Goal: Task Accomplishment & Management: Complete application form

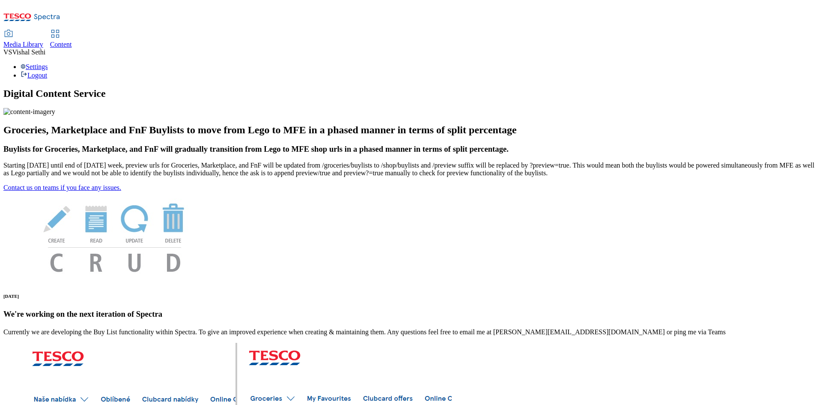
click at [72, 41] on span "Content" at bounding box center [61, 44] width 22 height 7
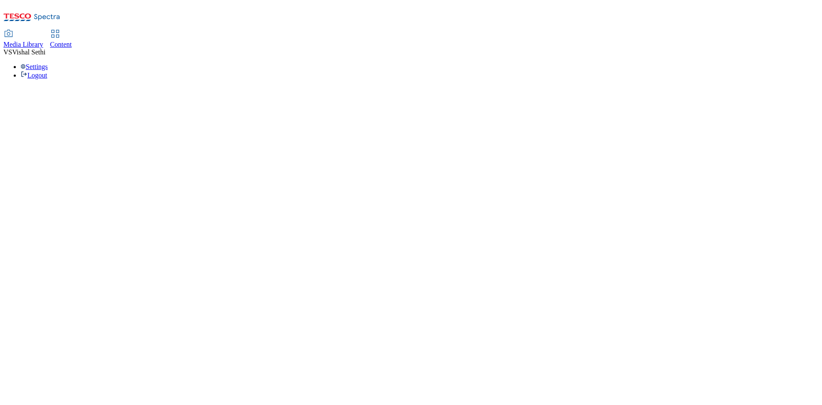
select select "ghs-[GEOGRAPHIC_DATA]"
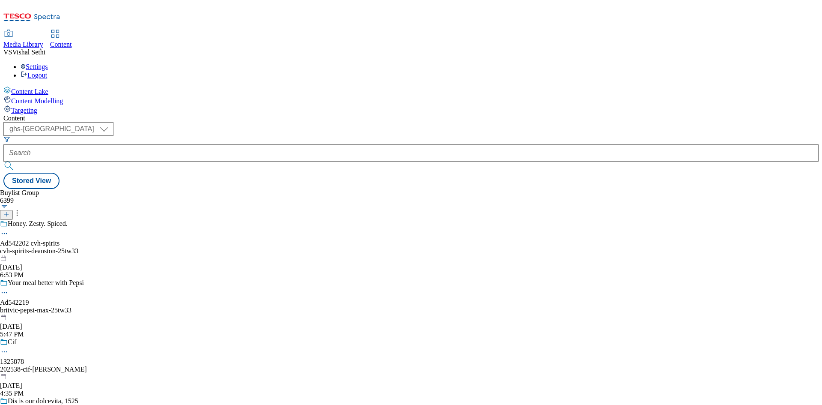
click at [9, 211] on icon at bounding box center [6, 214] width 6 height 6
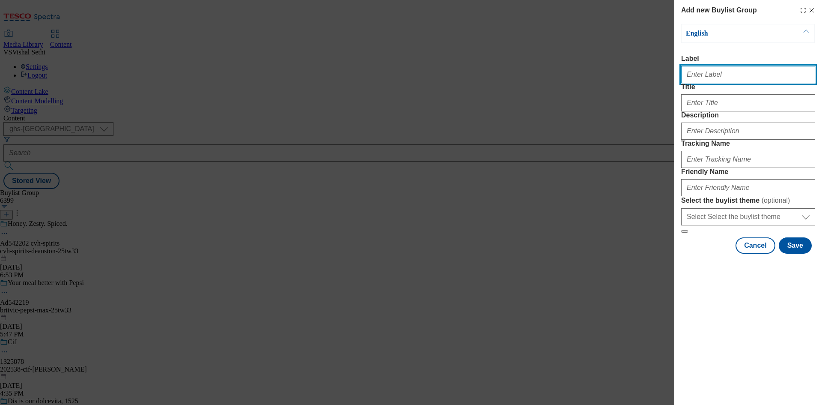
click at [718, 80] on input "Label" at bounding box center [748, 74] width 134 height 17
paste input "542218"
type input "AD542218"
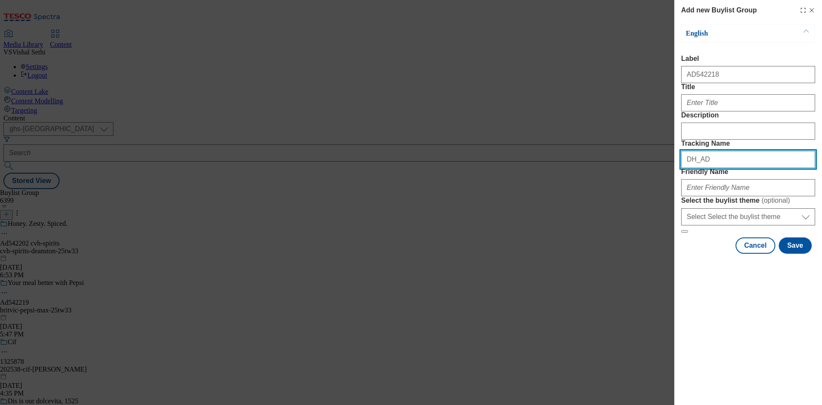
paste input "542218"
type input "DH_AD542218"
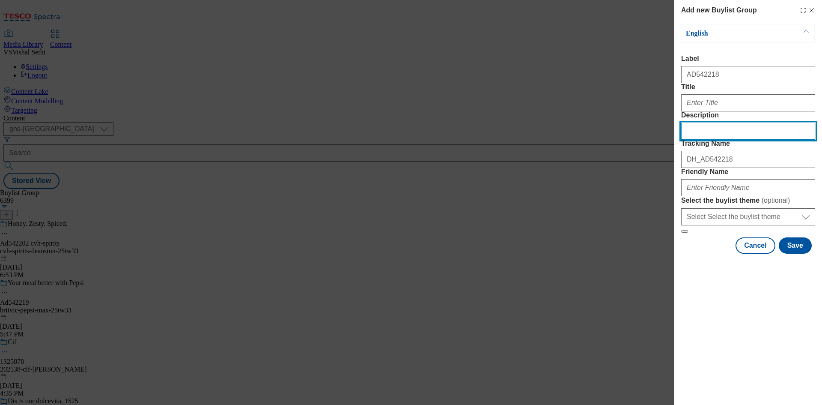
click at [721, 140] on input "Description" at bounding box center [748, 130] width 134 height 17
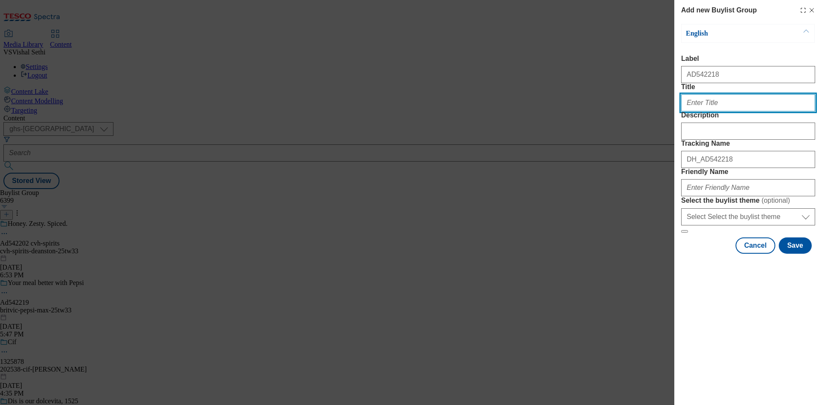
click at [733, 111] on input "Title" at bounding box center [748, 102] width 134 height 17
paste input "Grab a Fruit Shoot"
type input "Grab a Fruit Shoot"
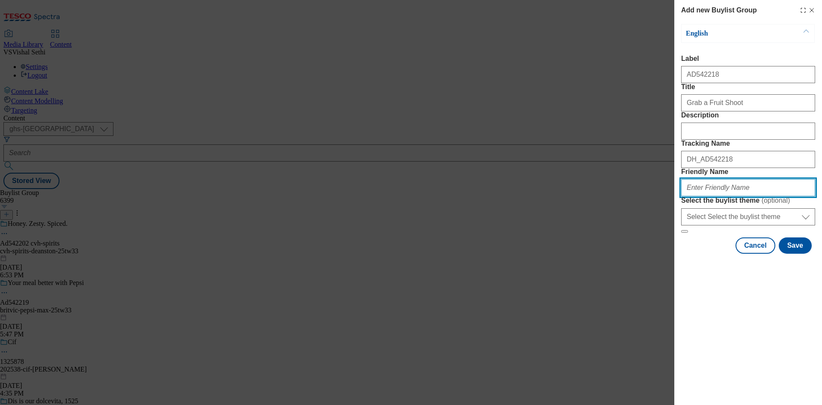
click at [733, 196] on input "Friendly Name" at bounding box center [748, 187] width 134 height 17
paste input "britvic-fruit-shoot-25tw33"
type input "britvic-fruit-shoot-25tw33"
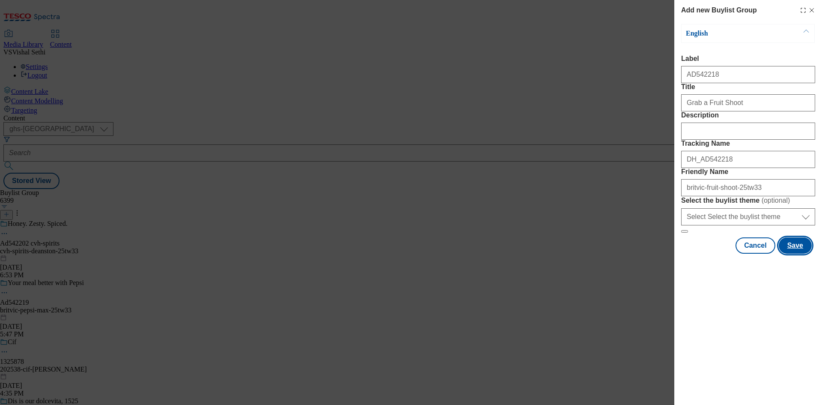
click at [799, 253] on button "Save" at bounding box center [795, 245] width 33 height 16
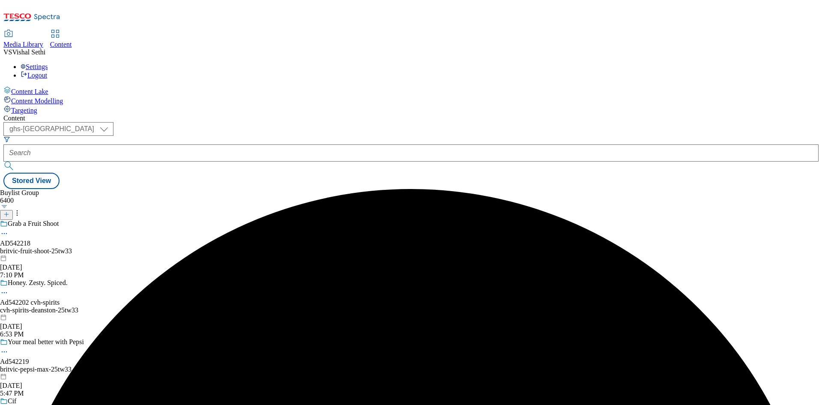
click at [134, 247] on div "britvic-fruit-shoot-25tw33" at bounding box center [67, 251] width 134 height 8
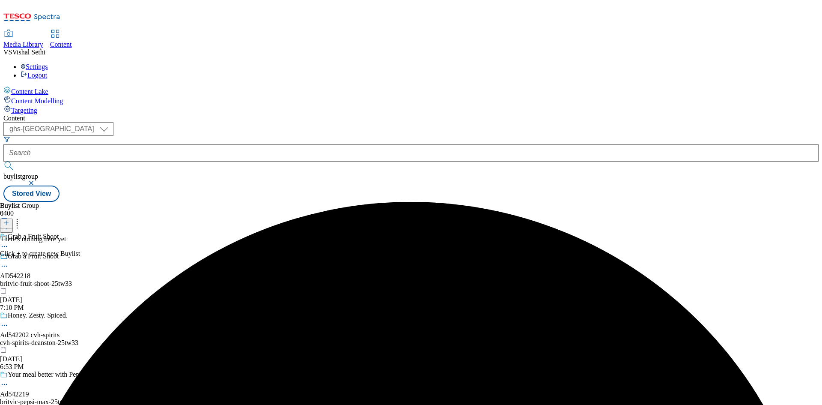
click at [9, 220] on icon at bounding box center [6, 223] width 6 height 6
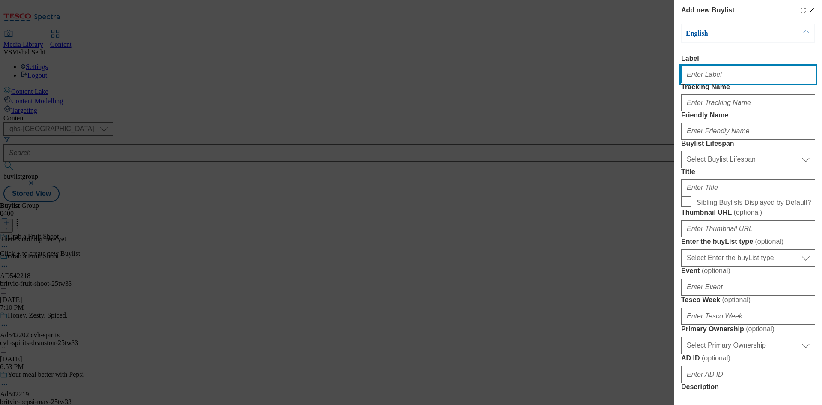
click at [724, 72] on input "Label" at bounding box center [748, 74] width 134 height 17
paste input "542218"
type input "Ad542218"
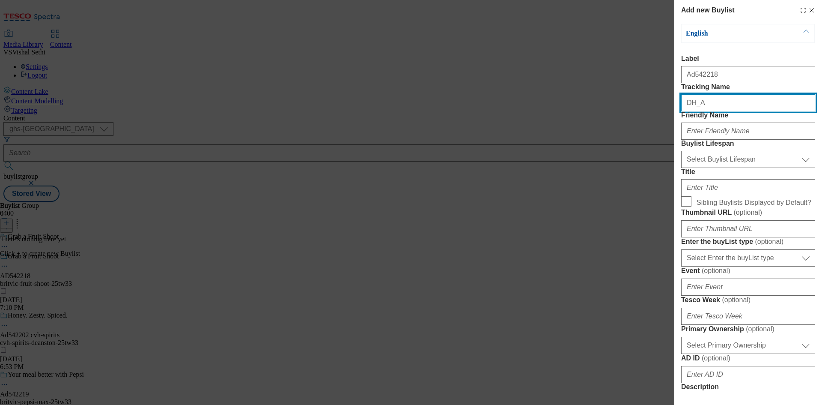
paste input "542218"
click at [700, 111] on input "DH_A542218" at bounding box center [748, 102] width 134 height 17
type input "DH_AD542218"
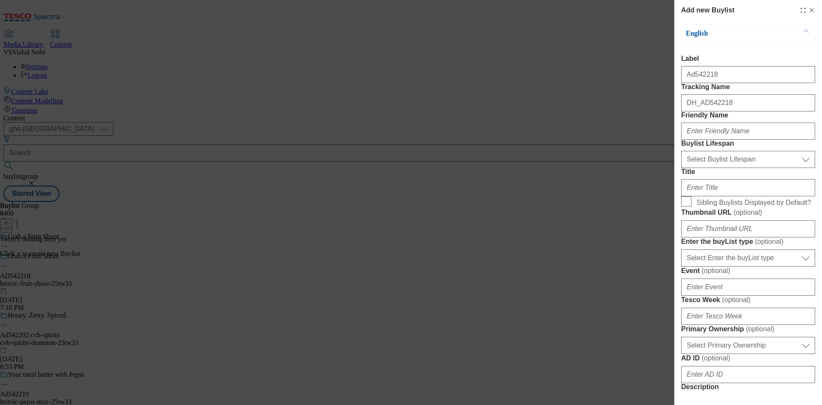
click at [724, 140] on div "Modal" at bounding box center [748, 129] width 134 height 21
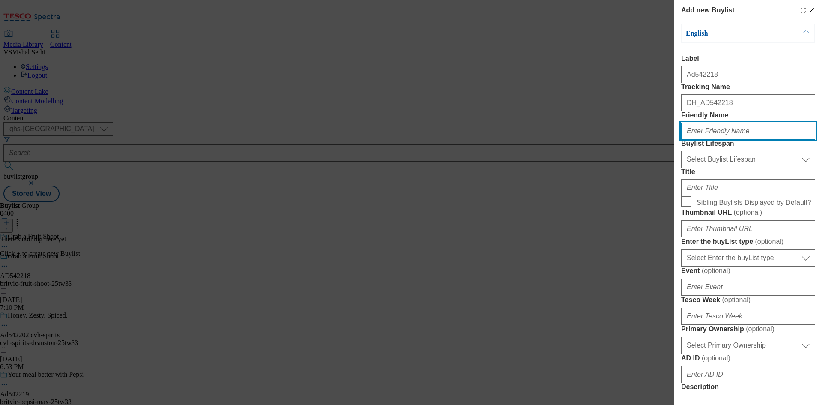
click at [725, 140] on input "Friendly Name" at bounding box center [748, 130] width 134 height 17
type input "britvic"
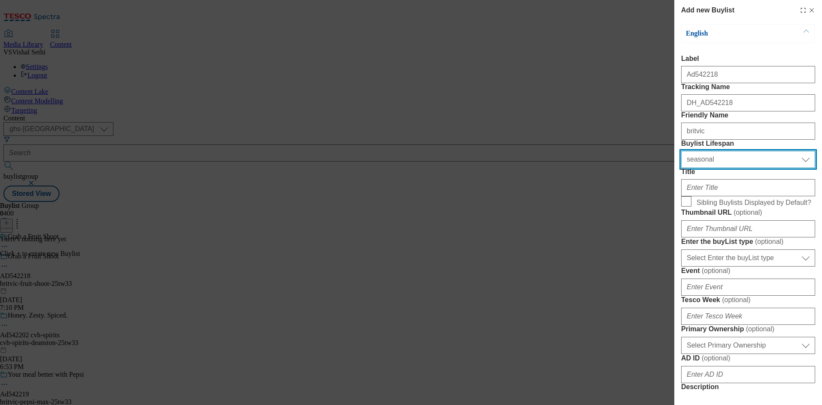
select select "tactical"
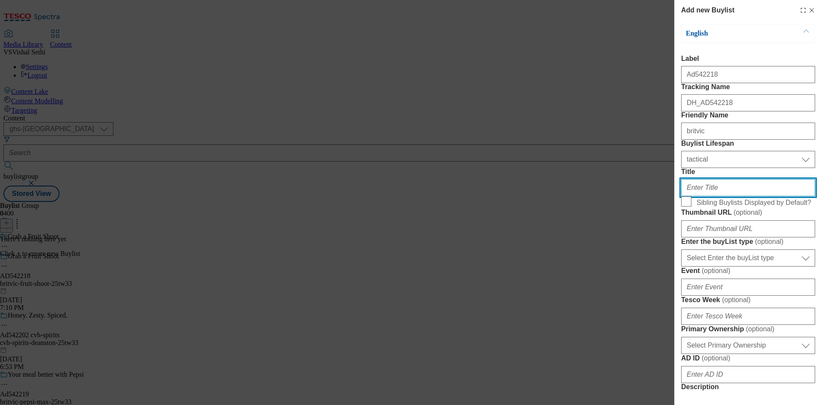
paste input "Refreshingly good, family favourite"
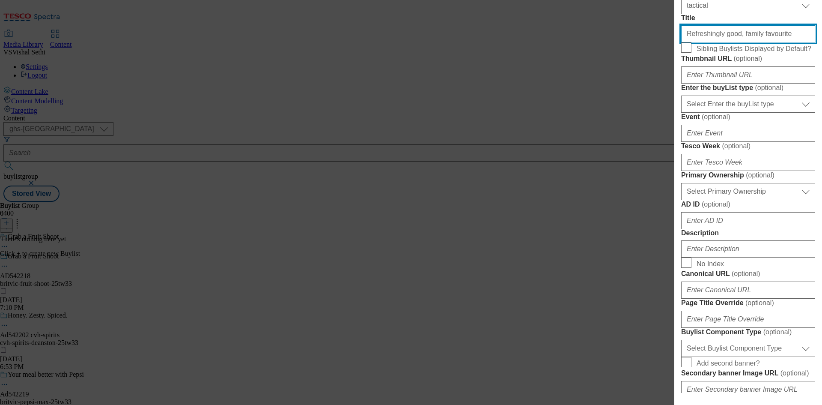
scroll to position [171, 0]
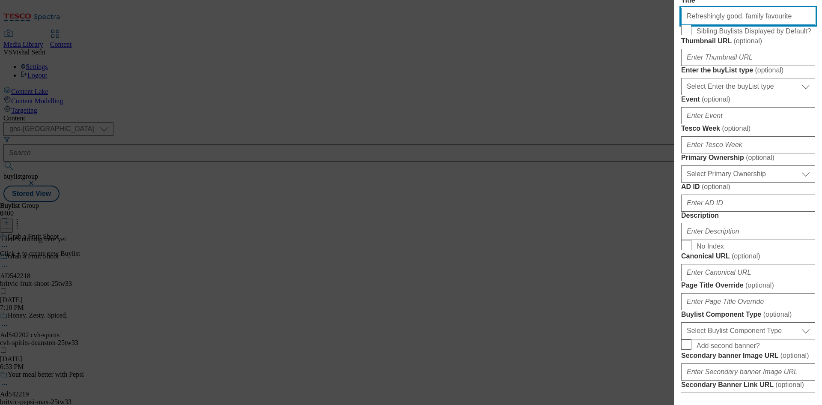
type input "Refreshingly good, family favourite"
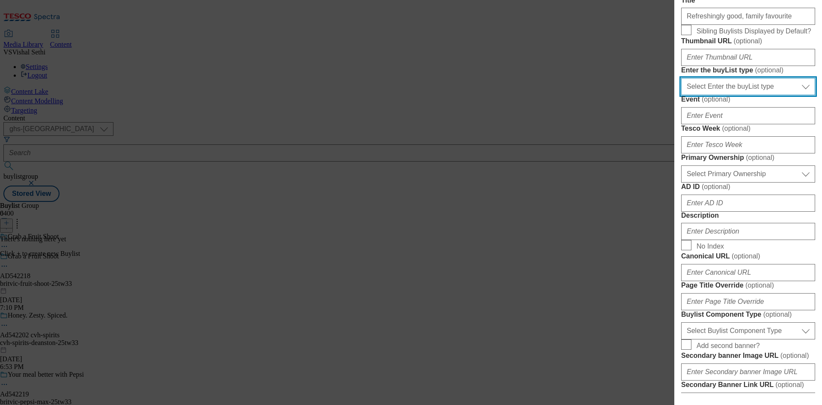
click at [748, 95] on select "Select Enter the buyList type event supplier funded long term >4 weeks supplier…" at bounding box center [748, 86] width 134 height 17
select select "supplier funded short term 1-3 weeks"
click at [681, 95] on select "Select Enter the buyList type event supplier funded long term >4 weeks supplier…" at bounding box center [748, 86] width 134 height 17
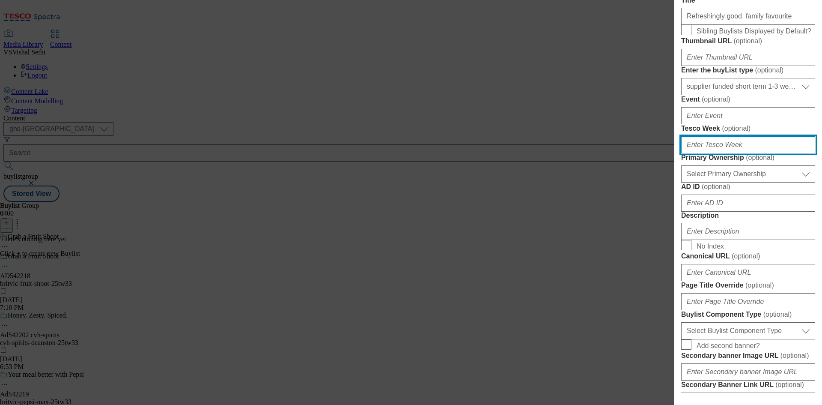
click at [729, 153] on input "Tesco Week ( optional )" at bounding box center [748, 144] width 134 height 17
type input "33"
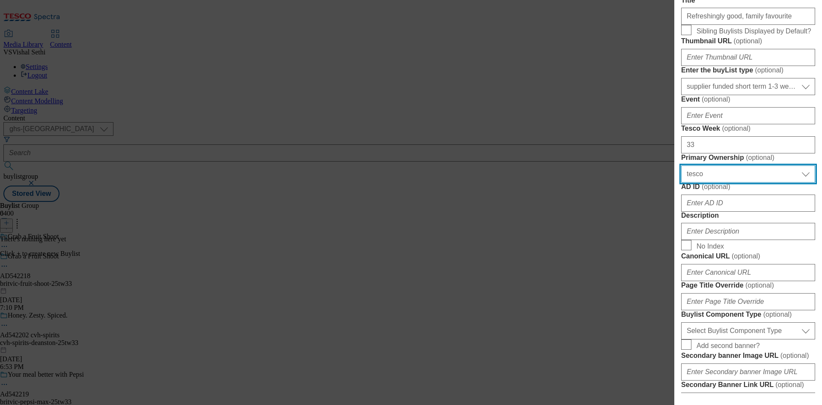
select select "dunnhumby"
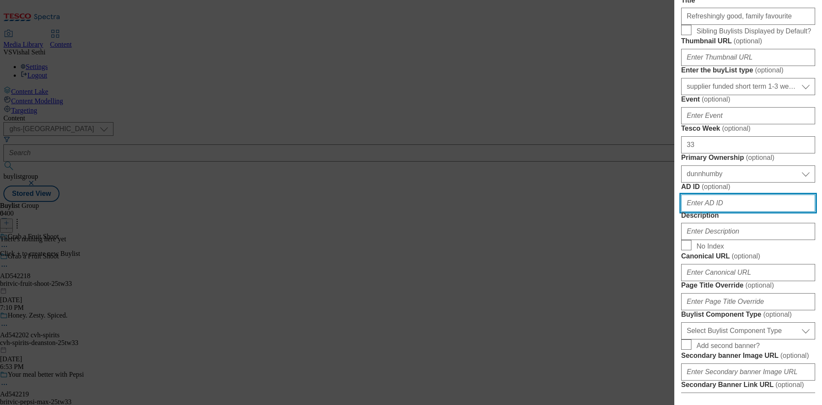
paste input "542218"
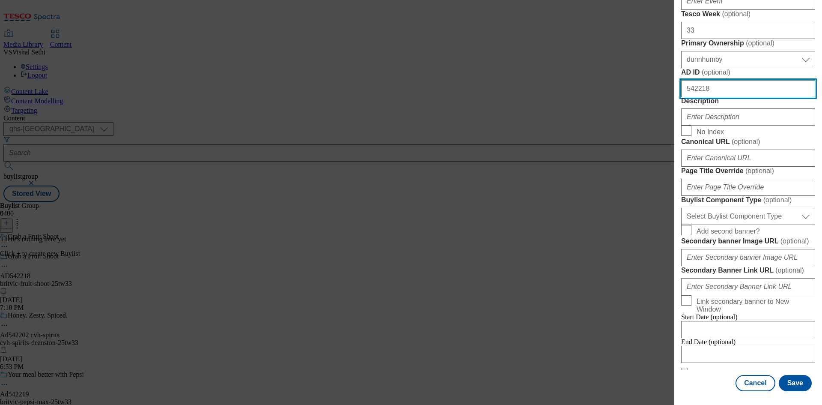
type input "542218"
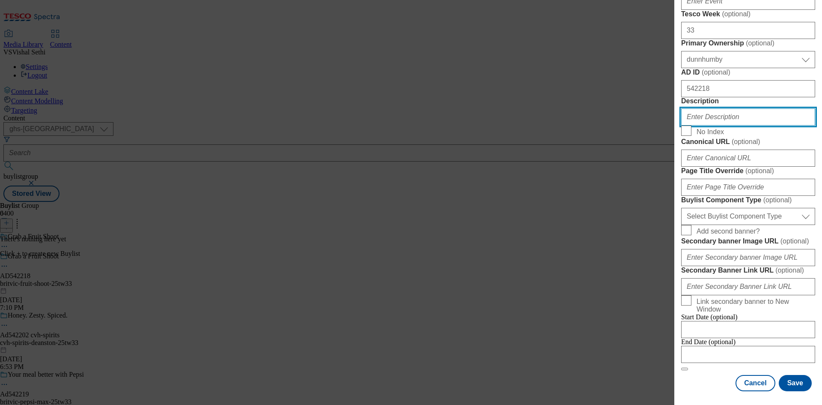
drag, startPoint x: 738, startPoint y: 184, endPoint x: 779, endPoint y: 271, distance: 95.8
click at [738, 125] on input "Description" at bounding box center [748, 116] width 134 height 17
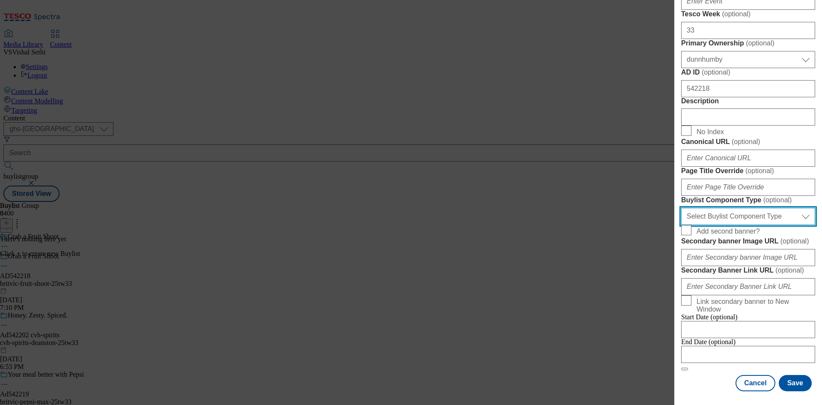
drag, startPoint x: 764, startPoint y: 122, endPoint x: 768, endPoint y: 136, distance: 14.2
click at [764, 208] on select "Select Buylist Component Type Banner Competition Header Meal" at bounding box center [748, 216] width 134 height 17
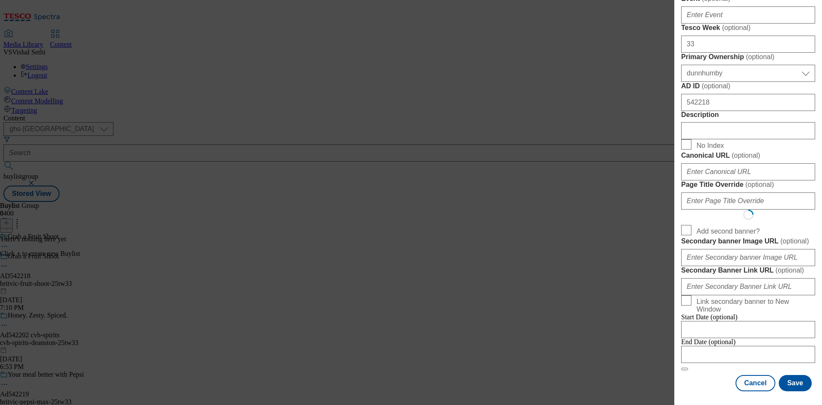
scroll to position [0, 0]
select select "Banner"
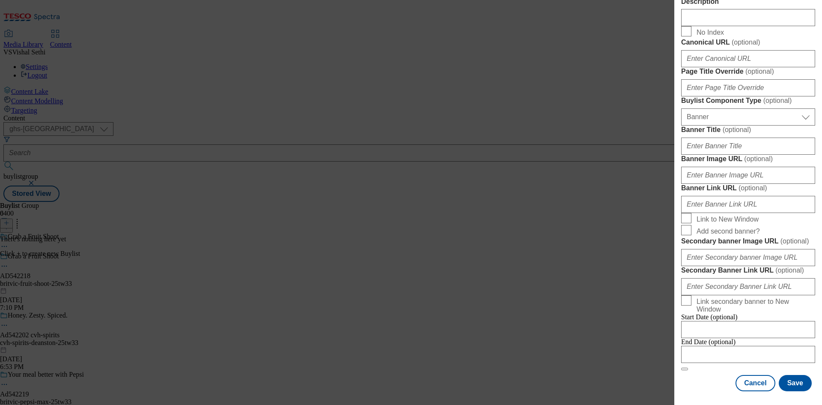
scroll to position [751, 0]
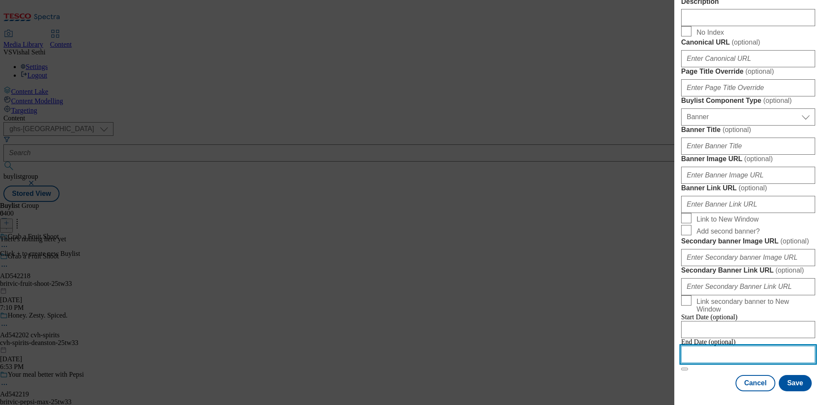
click at [741, 346] on input "Modal" at bounding box center [748, 354] width 134 height 17
select select "2025"
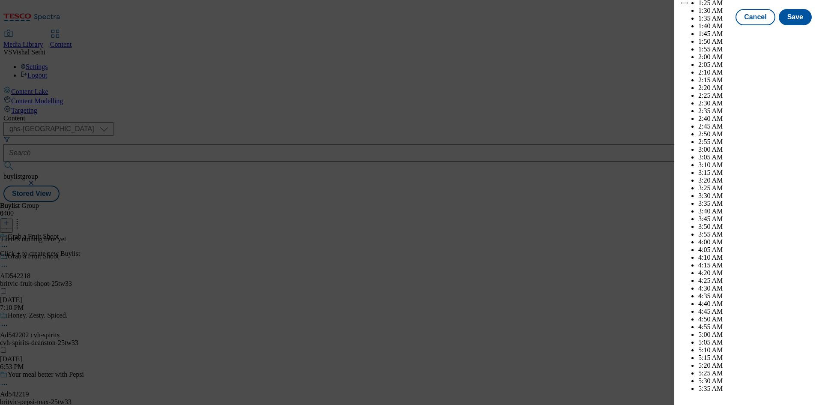
scroll to position [3639, 0]
select select "December"
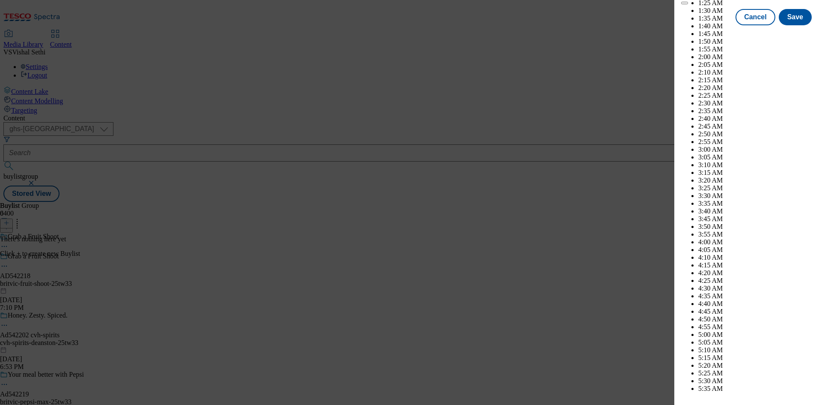
select select "2026"
select select "January"
click at [790, 33] on button "Save" at bounding box center [795, 25] width 33 height 16
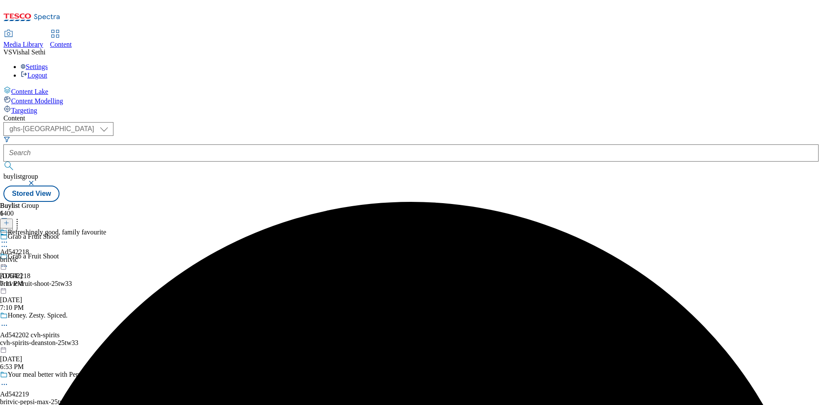
click at [106, 228] on div "Refreshingly good, family favourite Ad542218 britvic Sep 30, 2025 7:11 PM" at bounding box center [53, 257] width 106 height 59
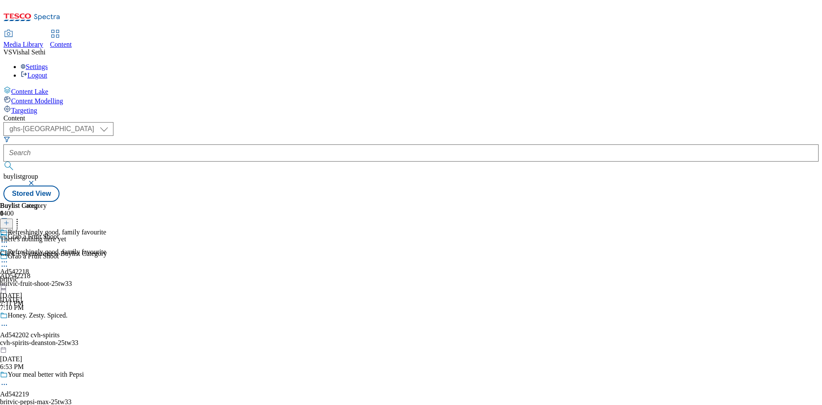
click at [6, 220] on line at bounding box center [6, 222] width 0 height 4
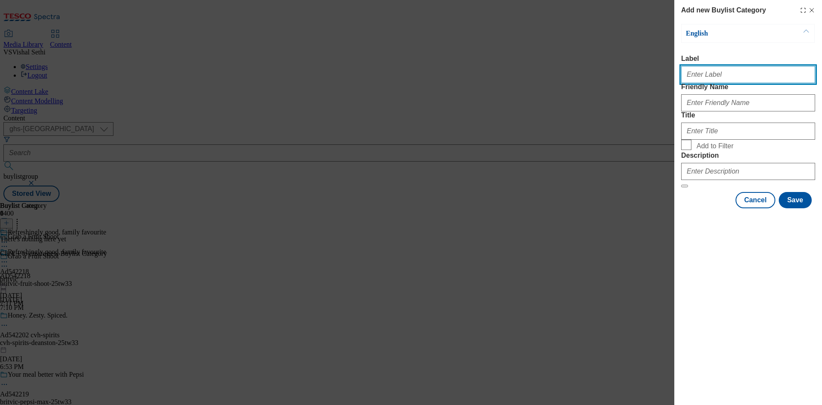
click at [734, 69] on input "Label" at bounding box center [748, 74] width 134 height 17
paste input "542218"
type input "Ad542218"
drag, startPoint x: 504, startPoint y: 236, endPoint x: 657, endPoint y: 206, distance: 155.7
click at [504, 236] on div "Add new Buylist Category English Label Ad542218 Friendly Name Title Add to Filt…" at bounding box center [411, 202] width 822 height 405
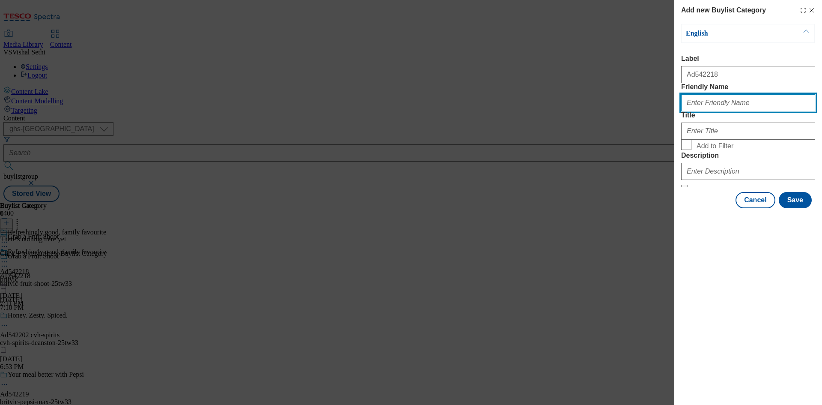
click at [746, 111] on input "Friendly Name" at bounding box center [748, 102] width 134 height 17
paste input "britvic-fruit-shoot"
type input "britvic-fruit-shoot"
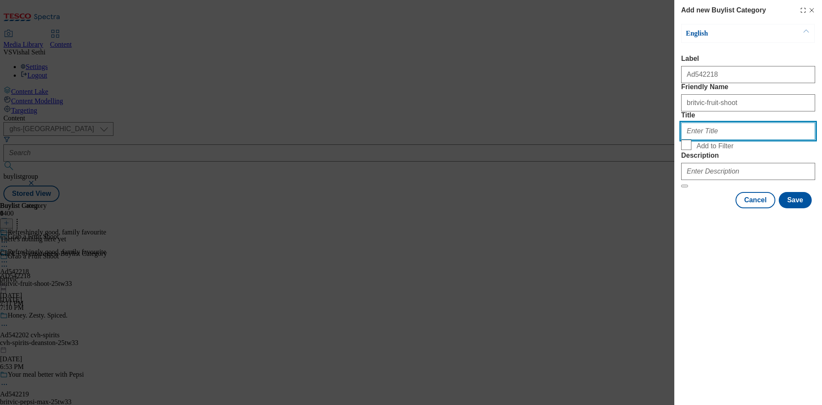
paste input "Britvic"
type input "Britvic"
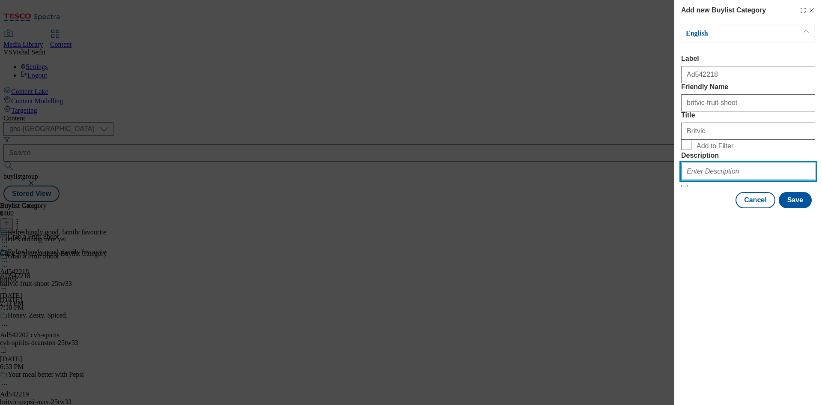
click at [737, 180] on input "Description" at bounding box center [748, 171] width 134 height 17
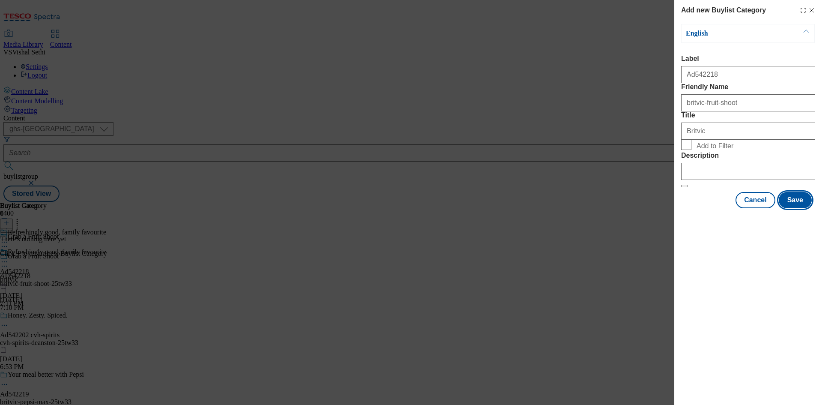
click at [803, 208] on button "Save" at bounding box center [795, 200] width 33 height 16
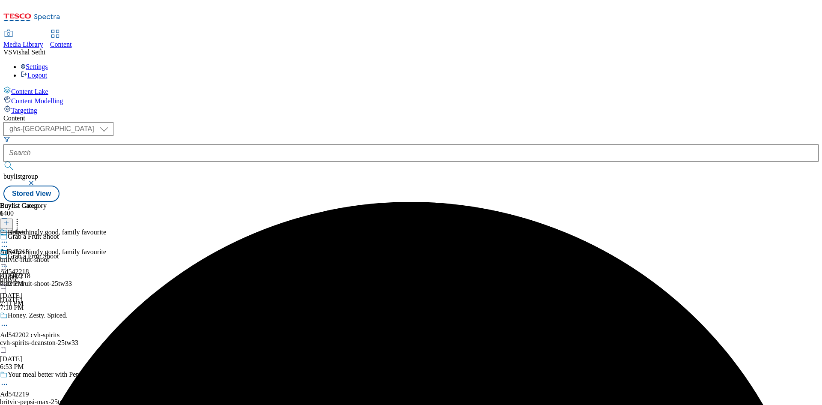
click at [49, 256] on div "britvic-fruit-shoot" at bounding box center [24, 260] width 49 height 8
click at [9, 220] on icon at bounding box center [6, 223] width 6 height 6
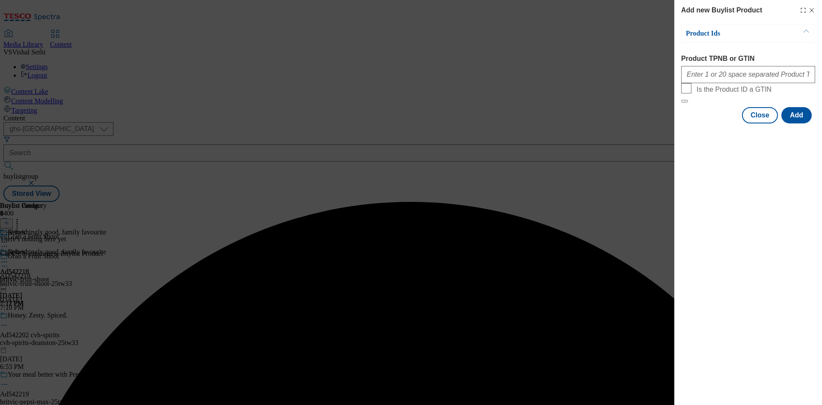
click at [739, 87] on form "Product TPNB or GTIN Is the Product ID a GTIN" at bounding box center [748, 79] width 134 height 48
click at [741, 83] on input "Product TPNB or GTIN" at bounding box center [748, 74] width 134 height 17
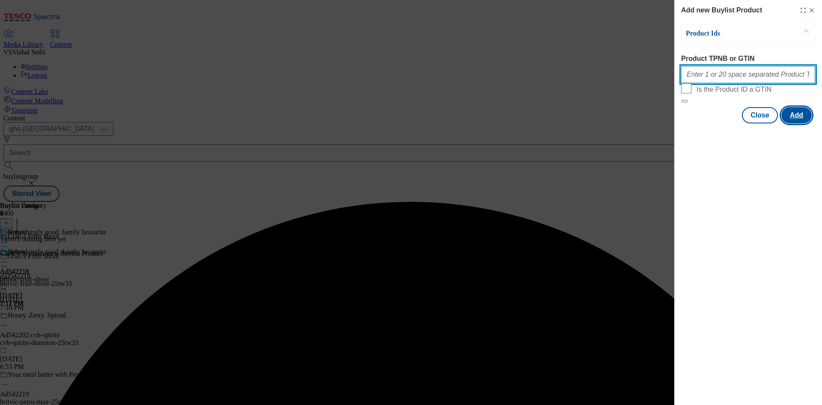
paste input "54721487 63927115 63927484 58244008"
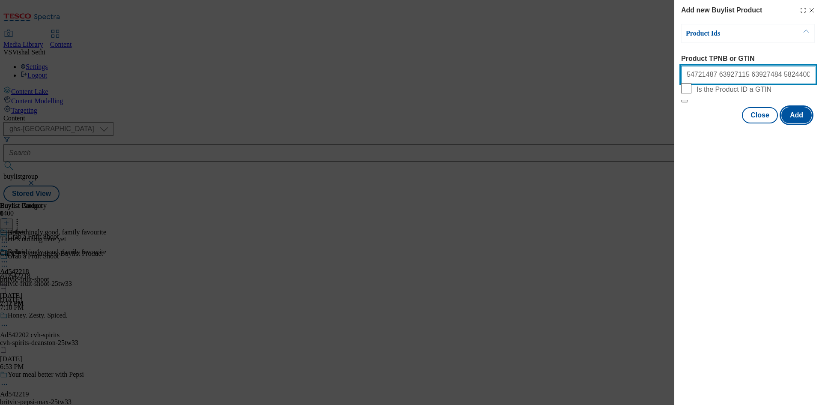
type input "54721487 63927115 63927484 58244008"
click at [804, 123] on button "Add" at bounding box center [796, 115] width 30 height 16
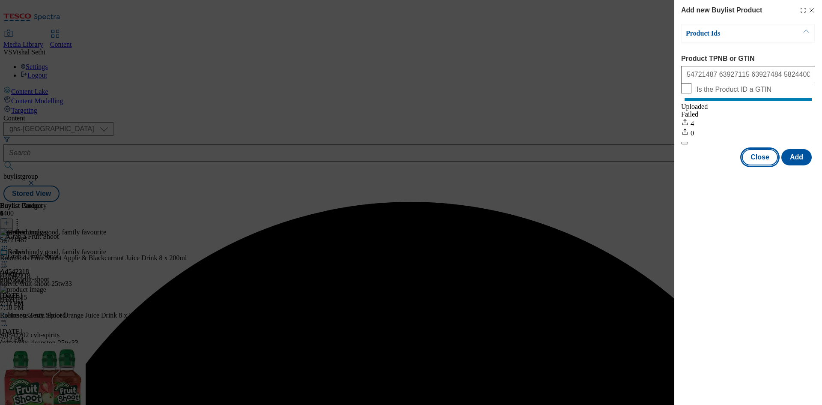
click at [762, 165] on button "Close" at bounding box center [760, 157] width 36 height 16
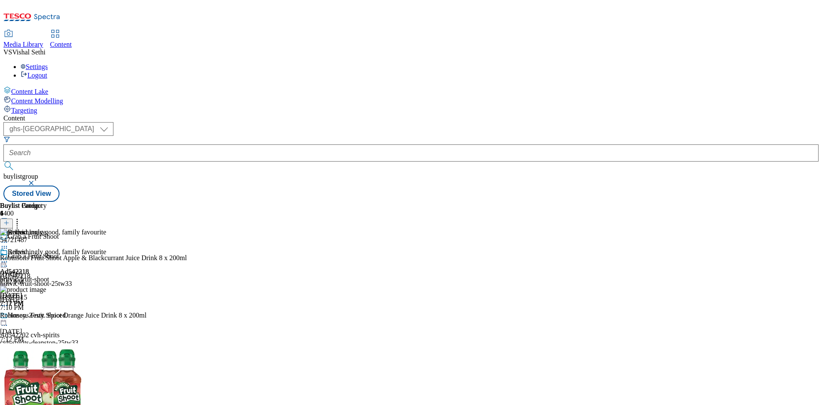
click at [9, 262] on icon at bounding box center [4, 266] width 9 height 9
click at [36, 281] on span "Edit" at bounding box center [32, 284] width 10 height 6
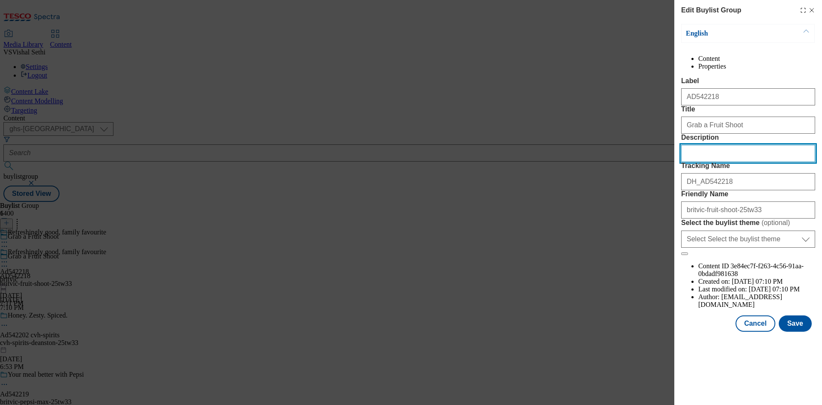
click at [739, 162] on input "Description" at bounding box center [748, 153] width 134 height 17
paste input "Robinsons Fruit Shoot Apple & Blackcurrant Juice Drink 8 x 200ml"
type input "Robinsons Fruit Shoot Apple & Blackcurrant Juice Drink 8 x 200ml"
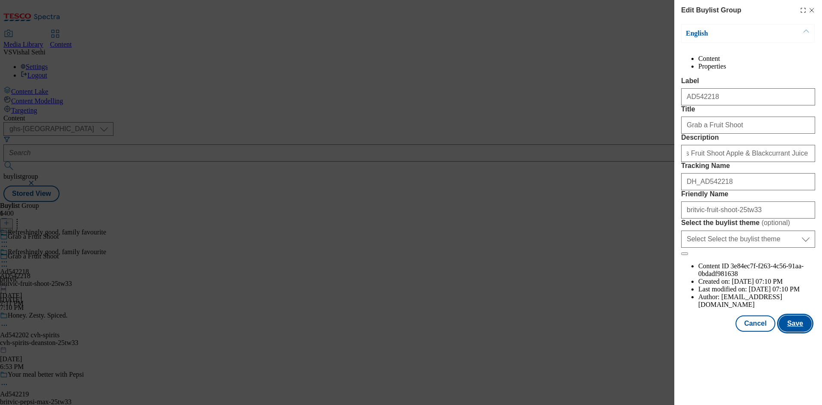
click at [798, 331] on button "Save" at bounding box center [795, 323] width 33 height 16
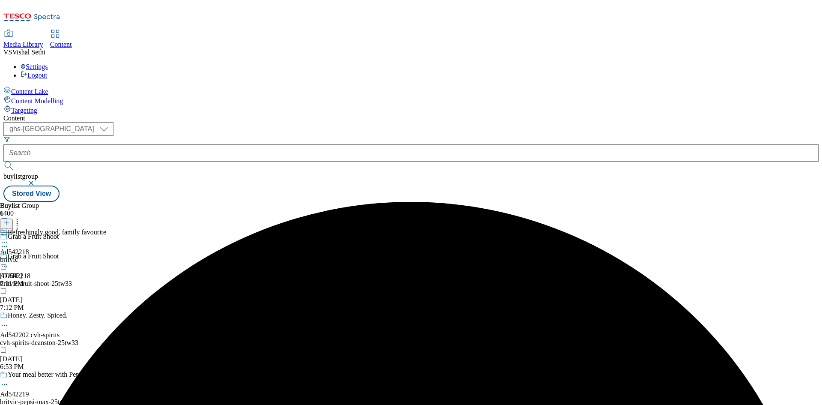
click at [9, 238] on icon at bounding box center [4, 242] width 9 height 9
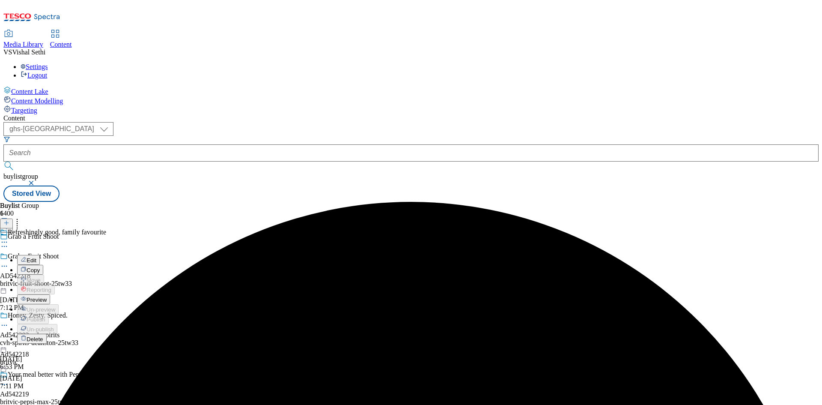
click at [36, 257] on span "Edit" at bounding box center [32, 260] width 10 height 6
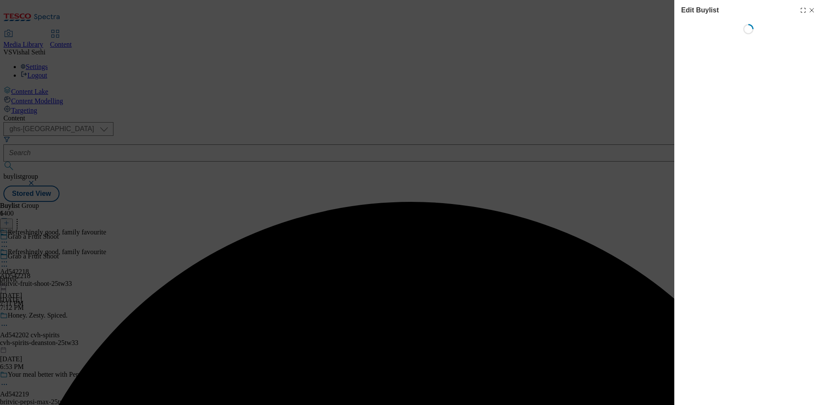
select select "tactical"
select select "supplier funded short term 1-3 weeks"
select select "dunnhumby"
select select "Banner"
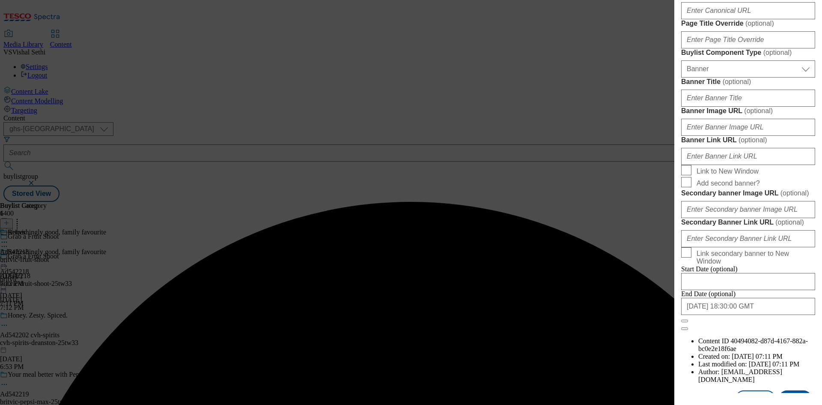
scroll to position [514, 0]
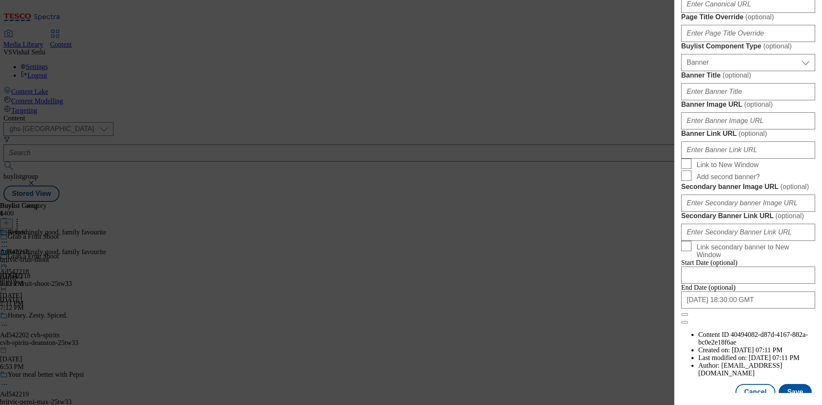
paste input "Robinsons Fruit Shoot Apple & Blackcurrant Juice Drink 8 x 200ml"
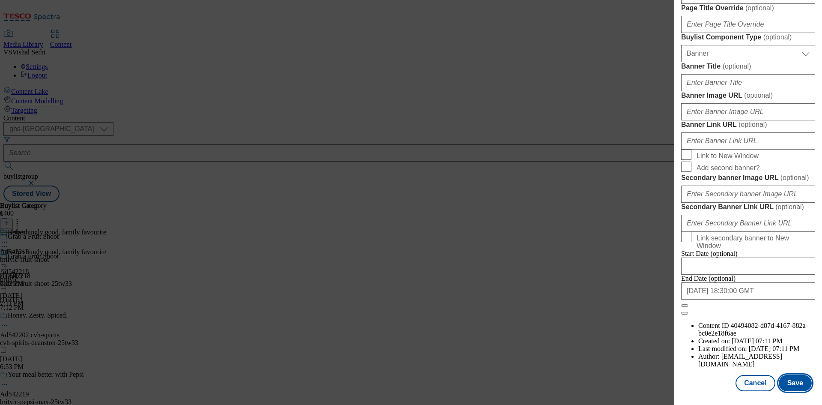
scroll to position [841, 0]
type input "Robinsons Fruit Shoot Apple & Blackcurrant Juice Drink 8 x 200ml"
click at [788, 380] on button "Save" at bounding box center [795, 383] width 33 height 16
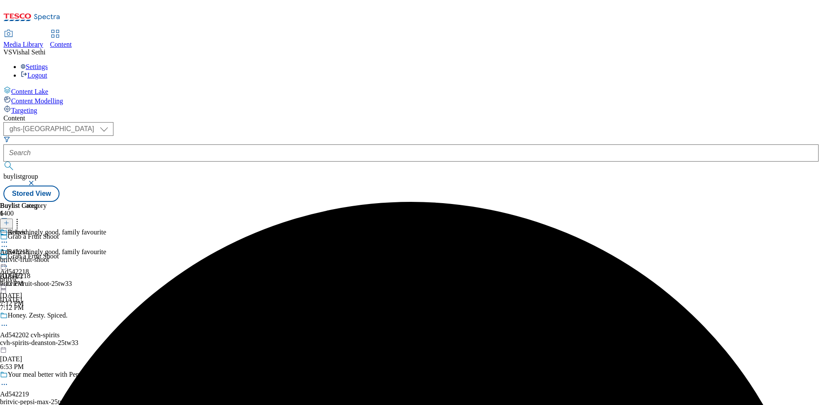
click at [9, 238] on icon at bounding box center [4, 242] width 9 height 9
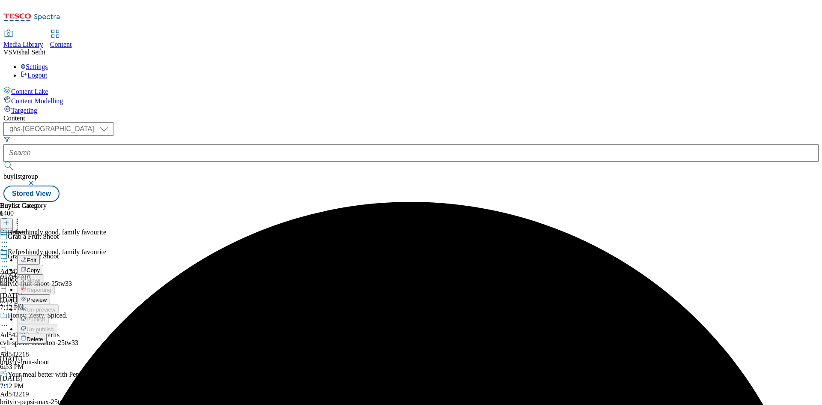
click at [40, 255] on button "Edit" at bounding box center [28, 260] width 23 height 10
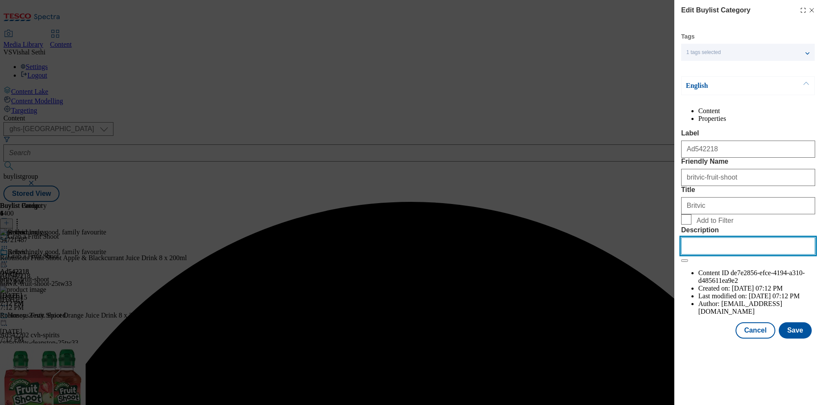
click at [733, 254] on input "Description" at bounding box center [748, 245] width 134 height 17
paste input "Robinsons Fruit Shoot Apple & Blackcurrant Juice Drink 8 x 200ml"
type input "Robinsons Fruit Shoot Apple & Blackcurrant Juice Drink 8 x 200ml"
click at [801, 338] on button "Save" at bounding box center [795, 330] width 33 height 16
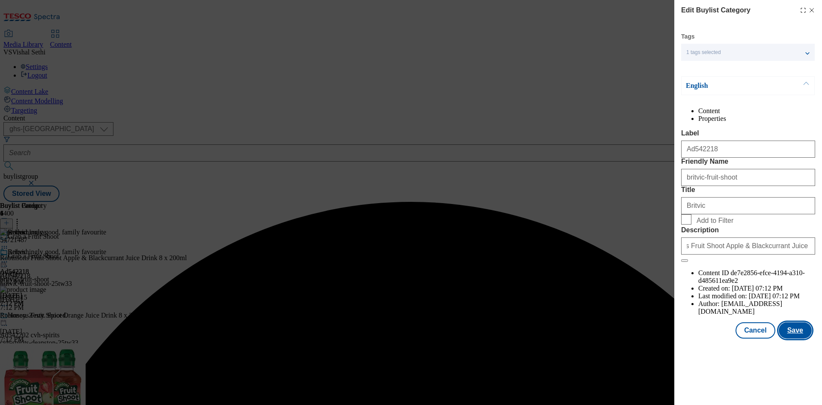
scroll to position [0, 0]
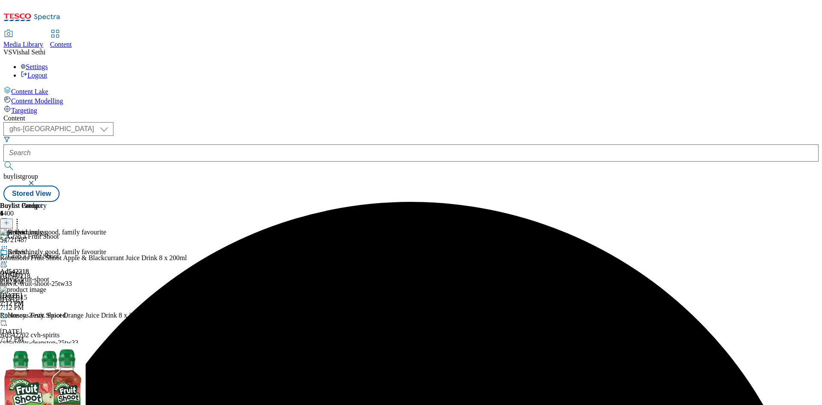
click at [9, 257] on icon at bounding box center [4, 261] width 9 height 9
click at [47, 316] on span "Preview" at bounding box center [37, 319] width 20 height 6
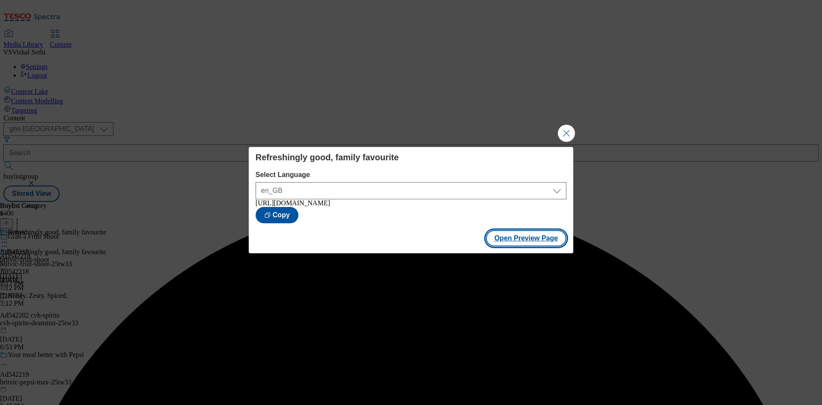
click at [524, 246] on button "Open Preview Page" at bounding box center [526, 238] width 81 height 16
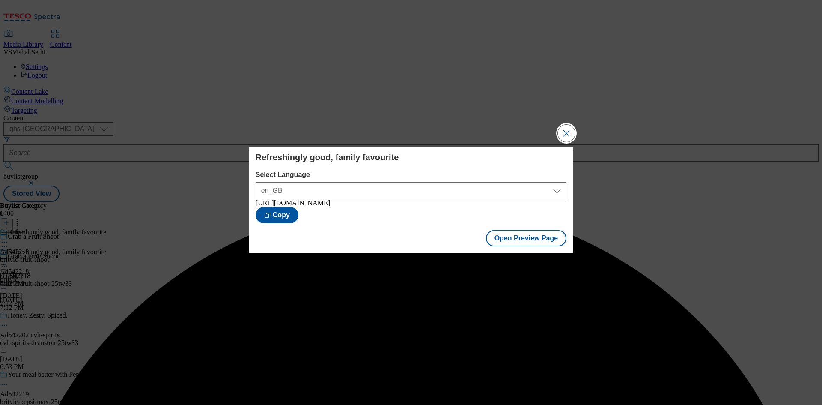
click at [566, 130] on button "Close Modal" at bounding box center [566, 133] width 17 height 17
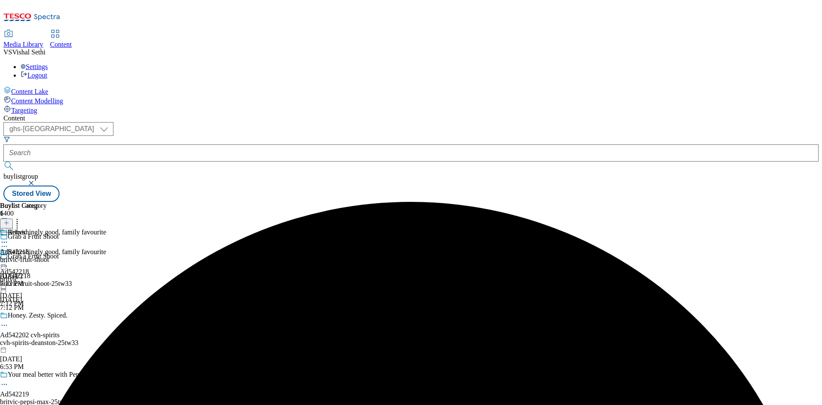
click at [9, 257] on icon at bounding box center [4, 261] width 9 height 9
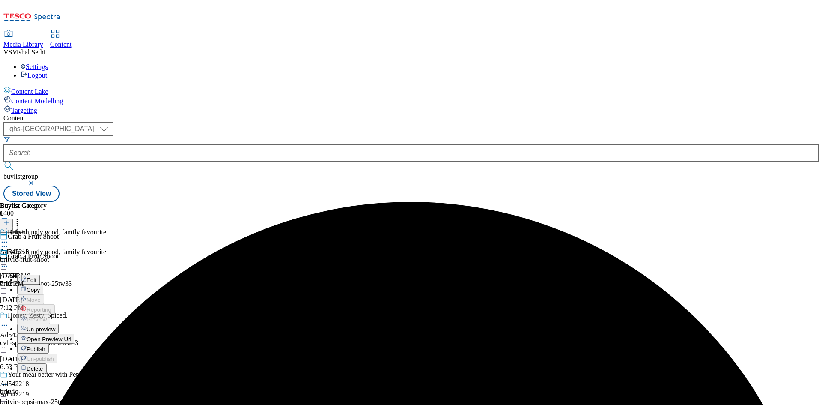
click at [45, 346] on span "Publish" at bounding box center [36, 349] width 19 height 6
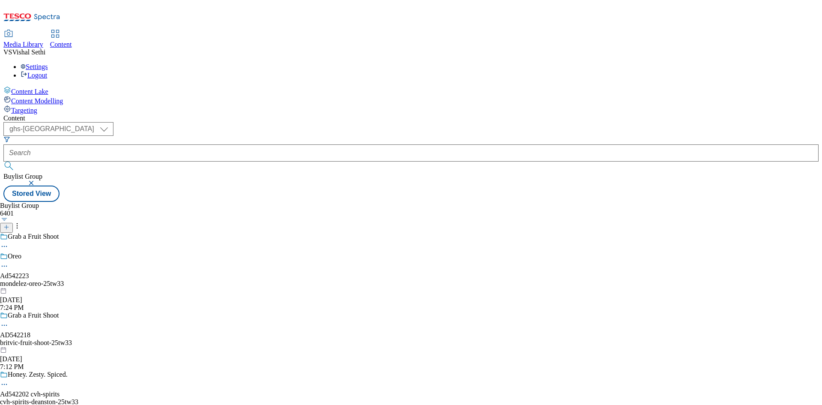
select select "ghs-[GEOGRAPHIC_DATA]"
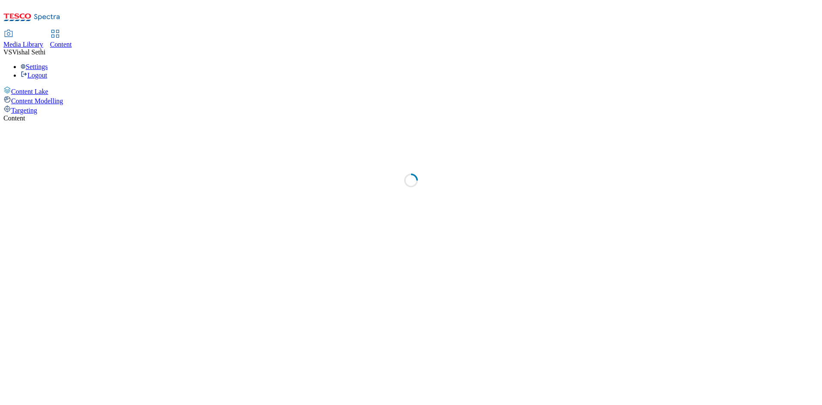
select select "ghs-[GEOGRAPHIC_DATA]"
